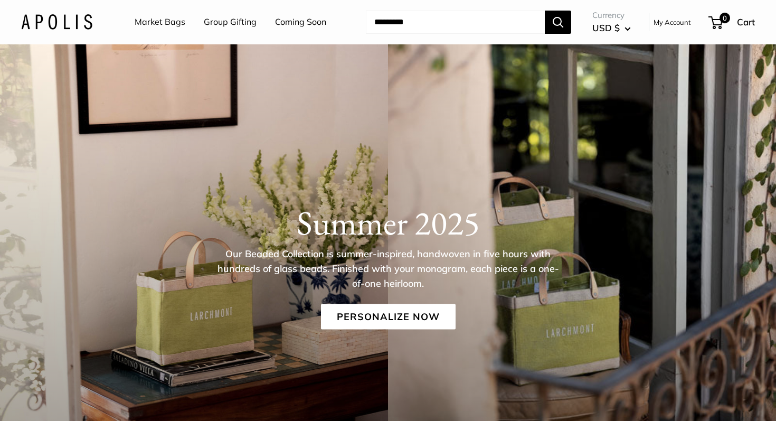
click at [68, 23] on img at bounding box center [56, 21] width 71 height 15
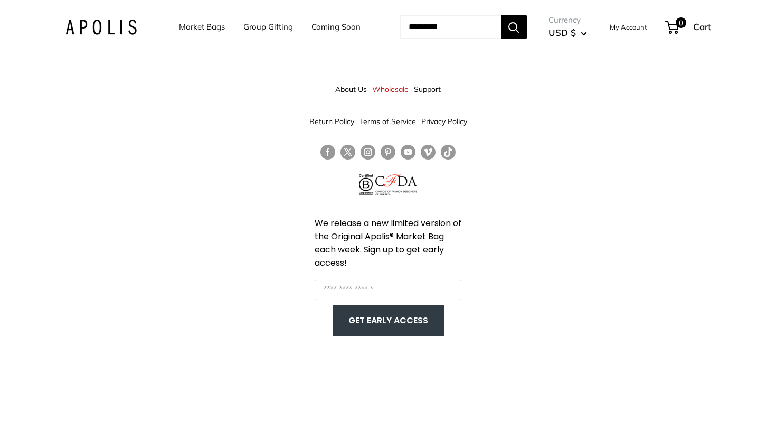
click at [119, 20] on img at bounding box center [100, 27] width 71 height 15
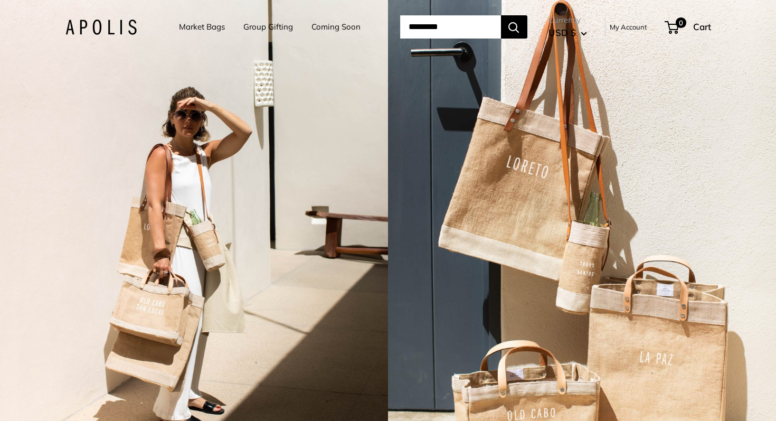
click at [206, 29] on link "Market Bags" at bounding box center [202, 27] width 46 height 15
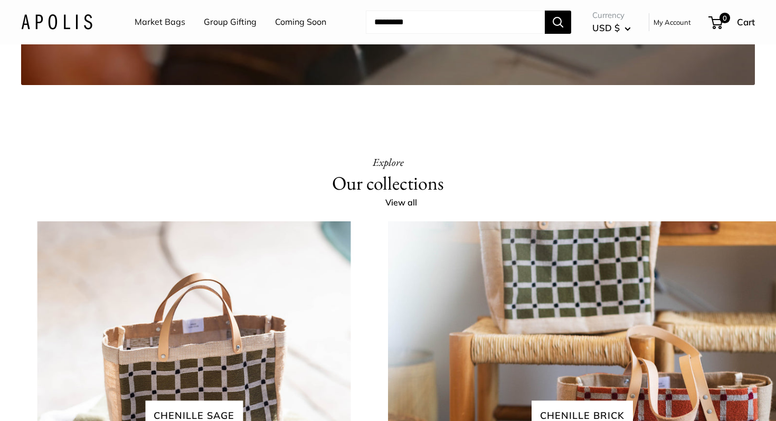
scroll to position [2099, 0]
